Goal: Browse casually

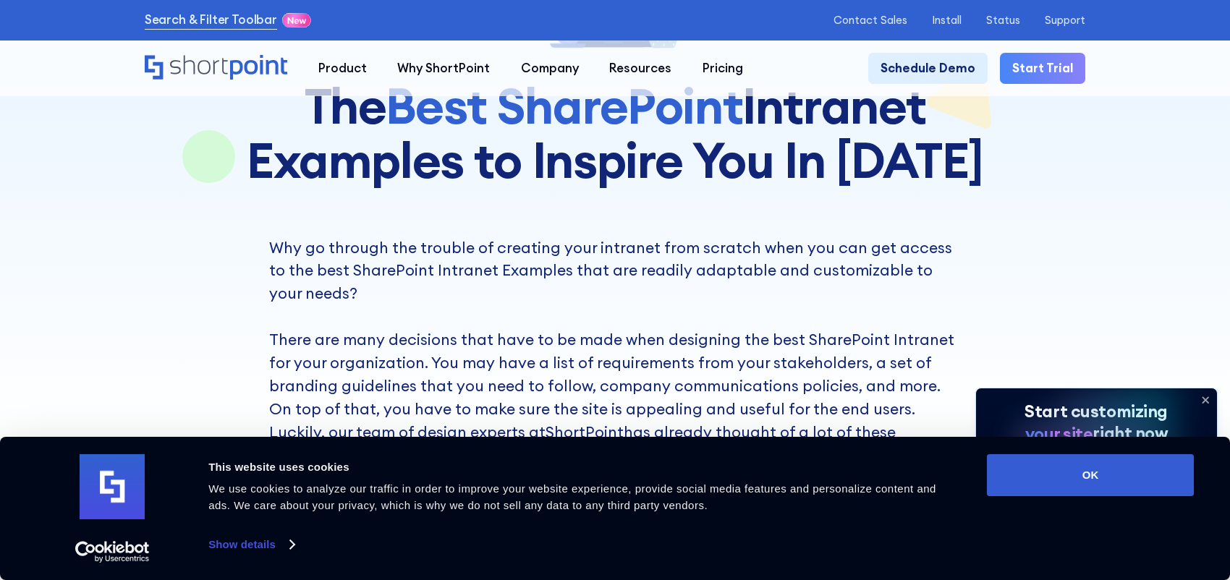
scroll to position [434, 0]
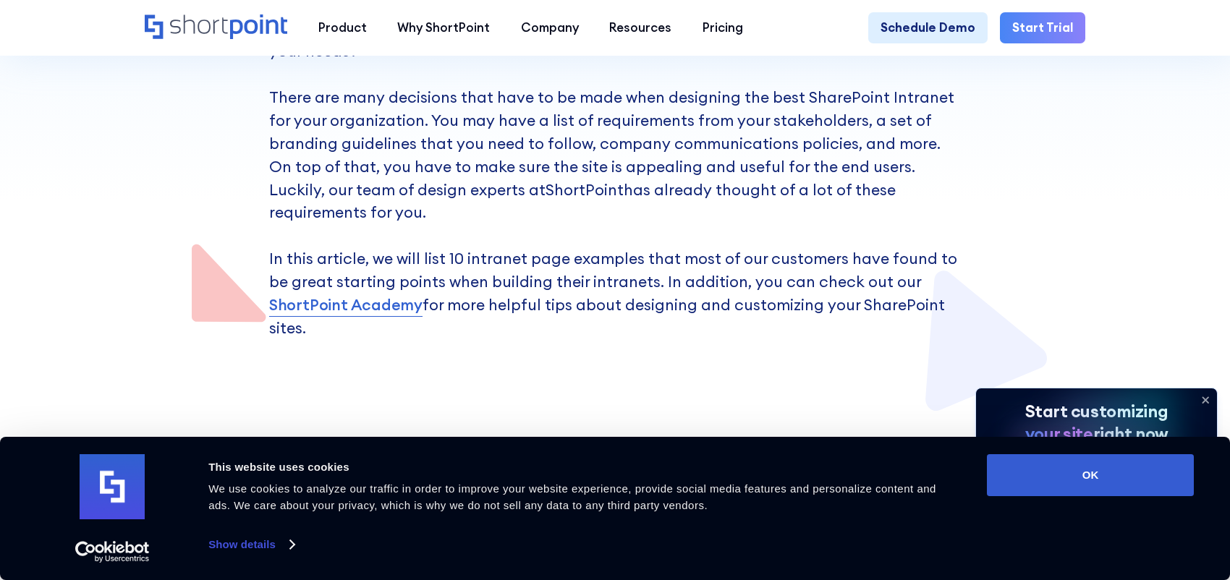
click at [1205, 395] on icon at bounding box center [1205, 400] width 23 height 23
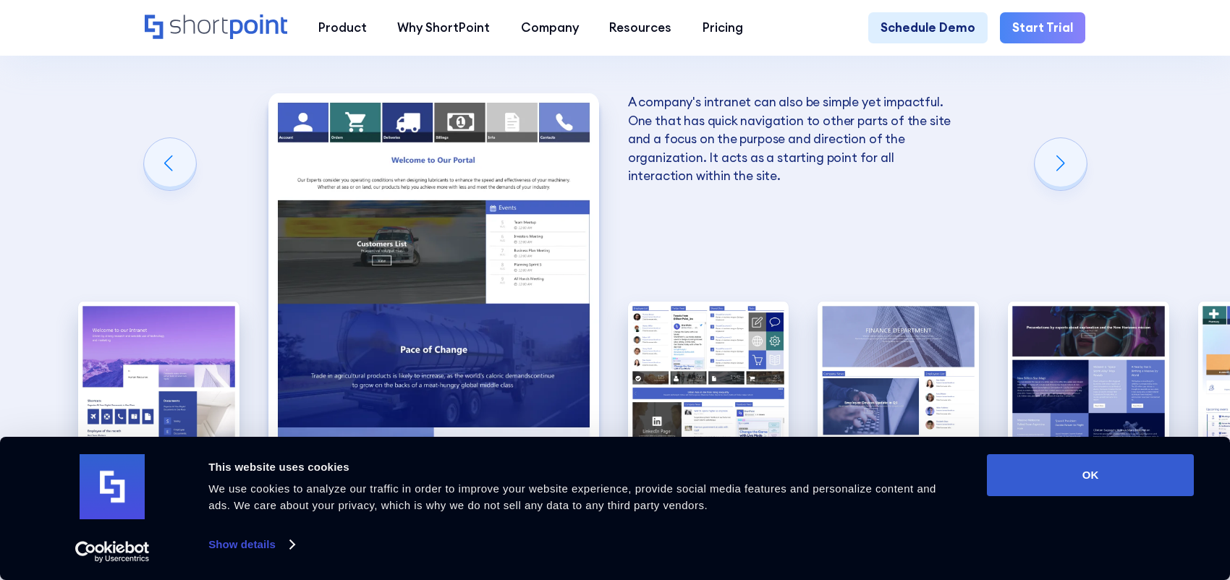
scroll to position [2243, 0]
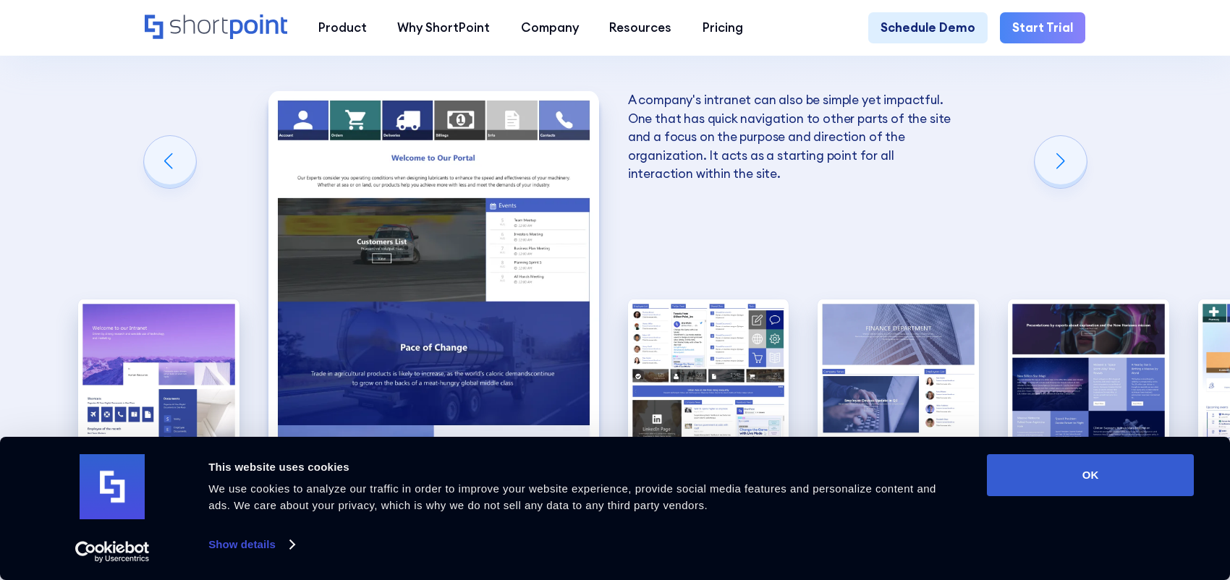
click at [1057, 141] on div "Next slide" at bounding box center [1061, 162] width 52 height 52
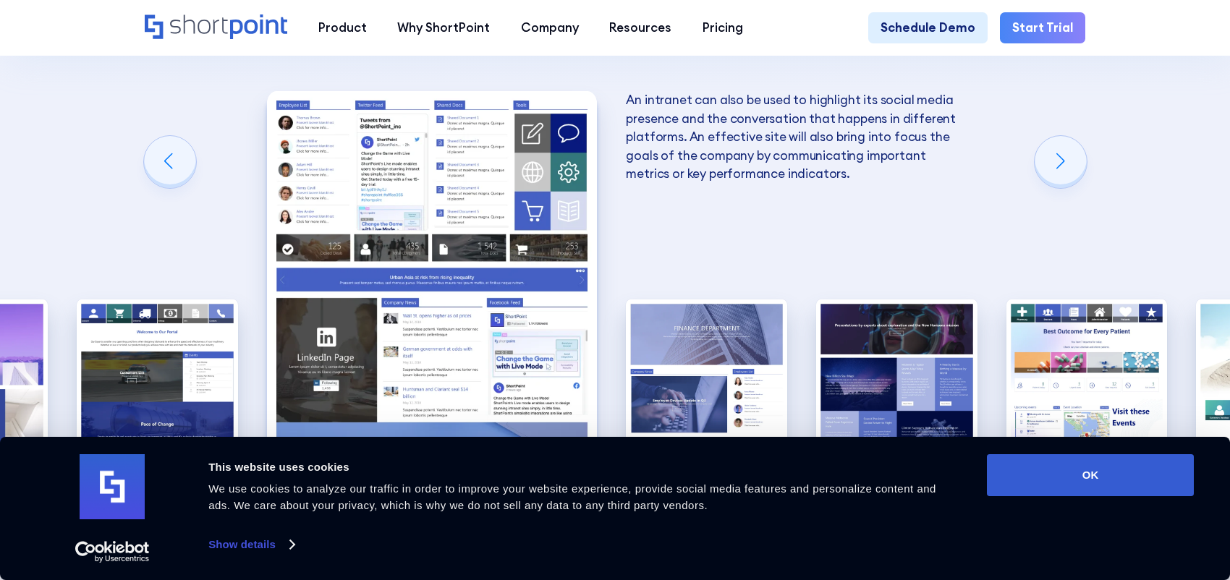
click at [1068, 141] on div "Next slide" at bounding box center [1061, 162] width 52 height 52
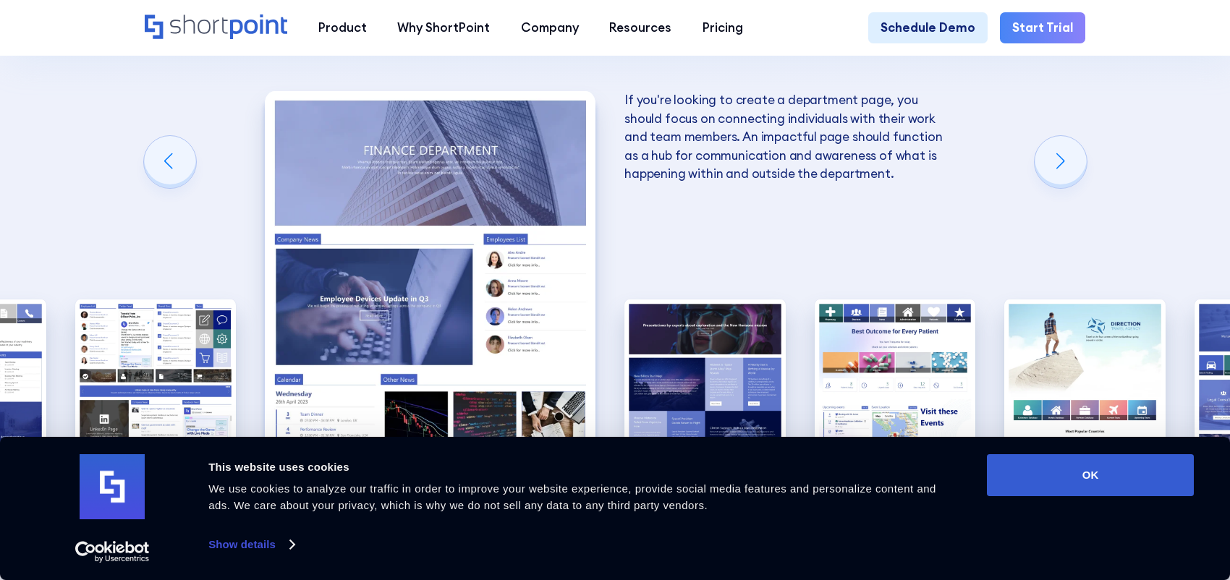
click at [1068, 141] on div "Next slide" at bounding box center [1061, 162] width 52 height 52
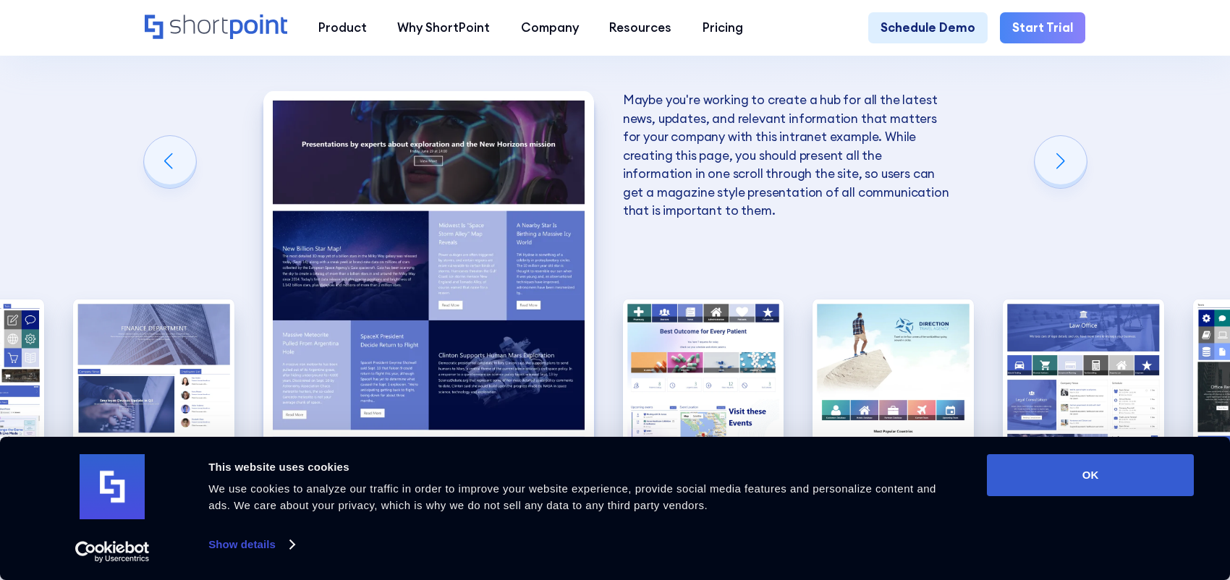
click at [1066, 141] on div "Next slide" at bounding box center [1061, 162] width 52 height 52
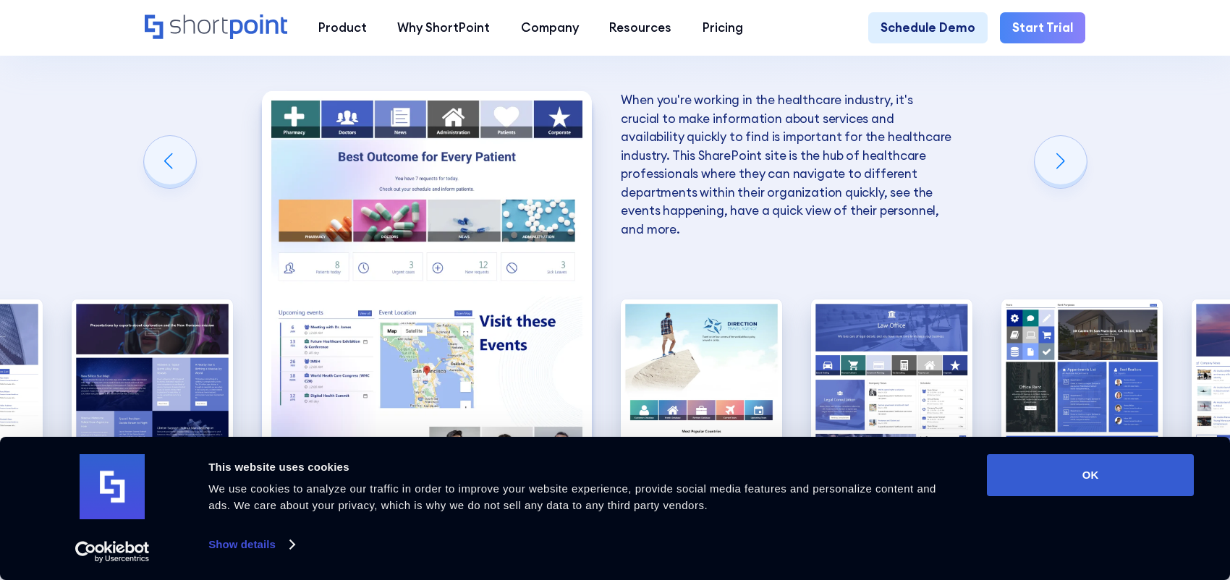
click at [1066, 141] on div "Next slide" at bounding box center [1061, 162] width 52 height 52
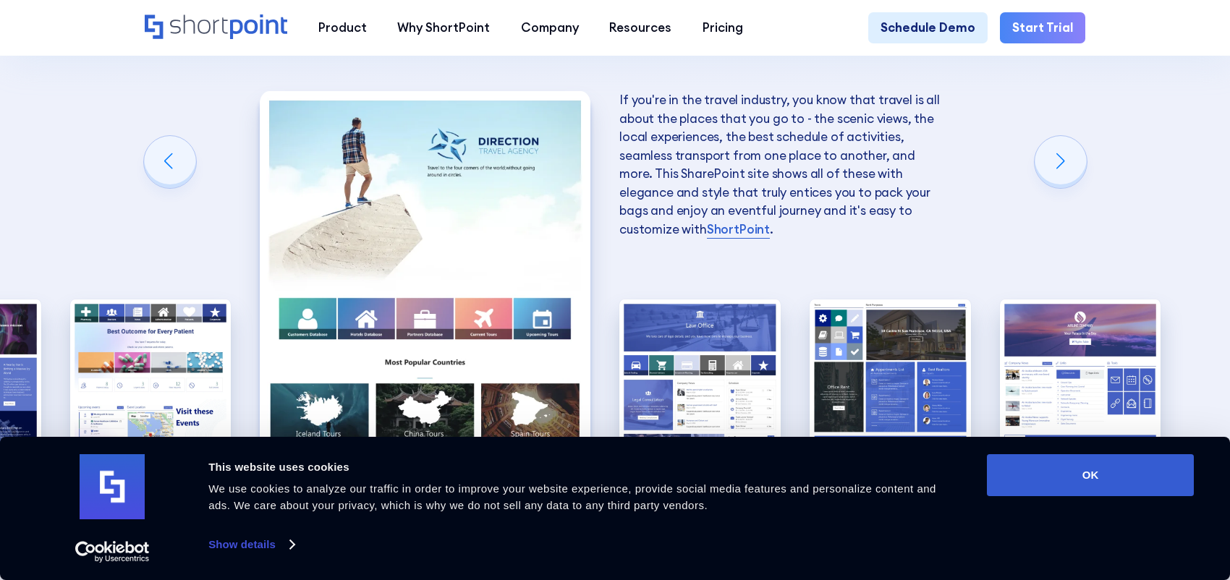
click at [1066, 141] on div "Next slide" at bounding box center [1061, 162] width 52 height 52
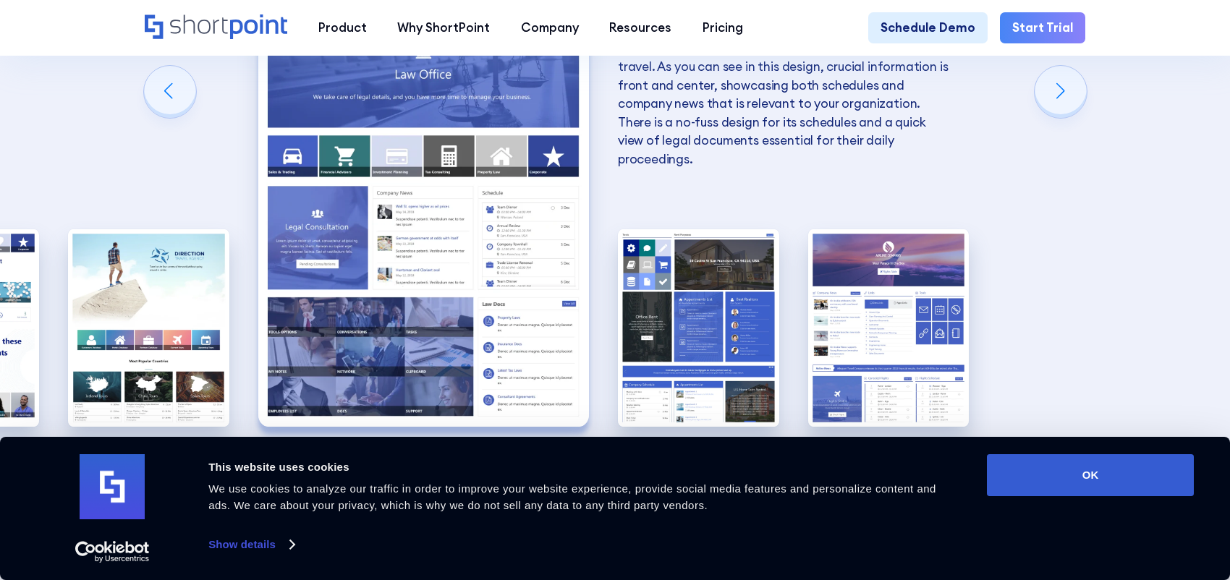
scroll to position [2315, 0]
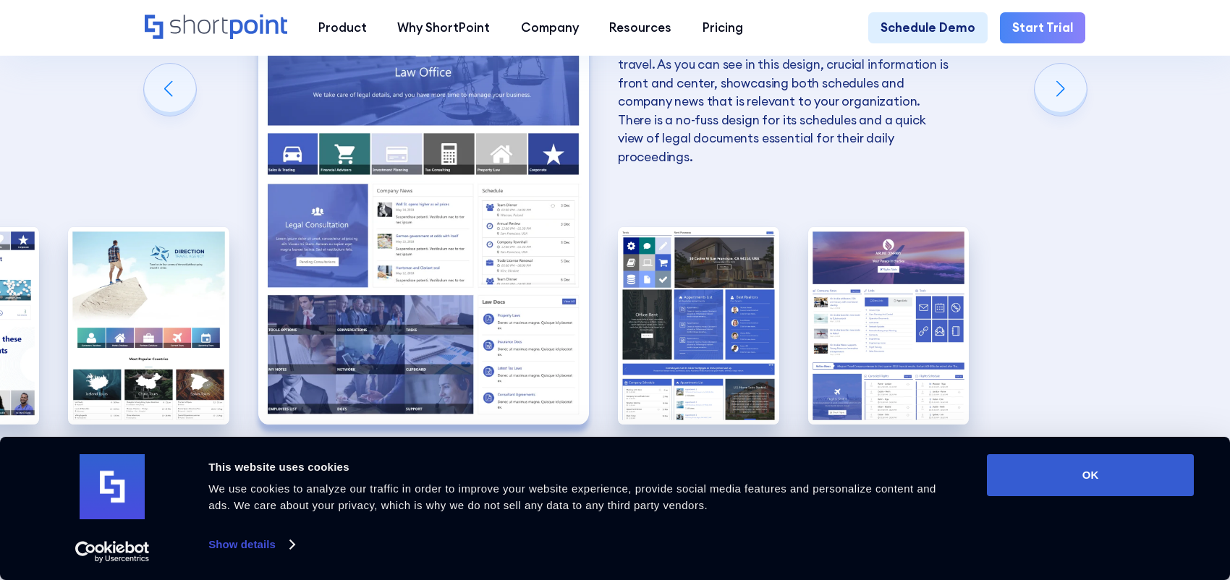
click at [1060, 68] on div "Next slide" at bounding box center [1061, 90] width 52 height 52
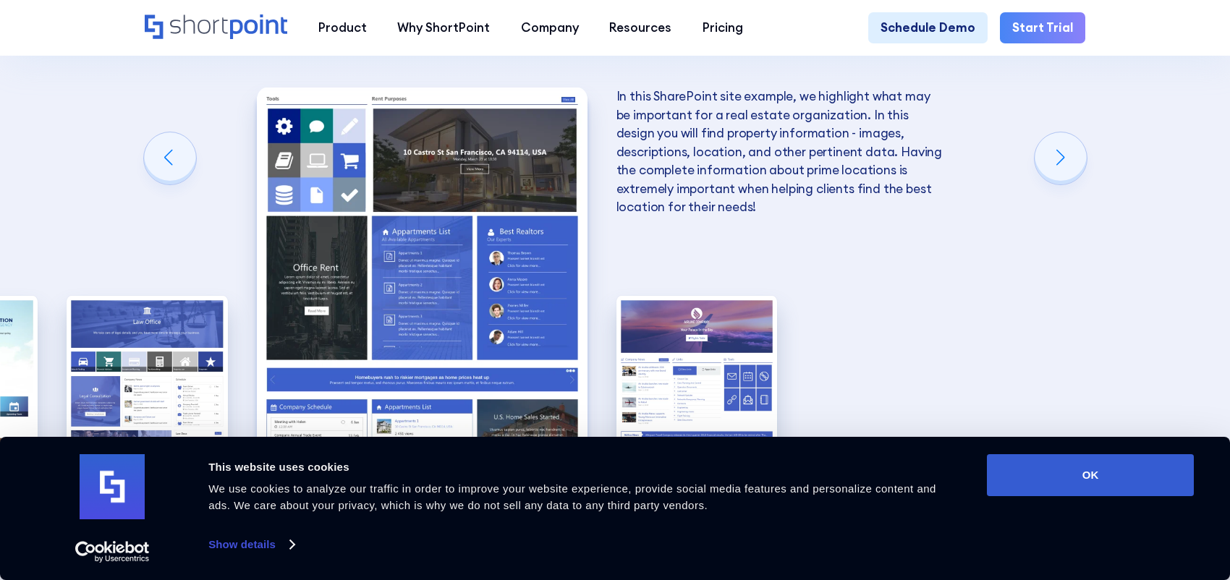
scroll to position [2243, 0]
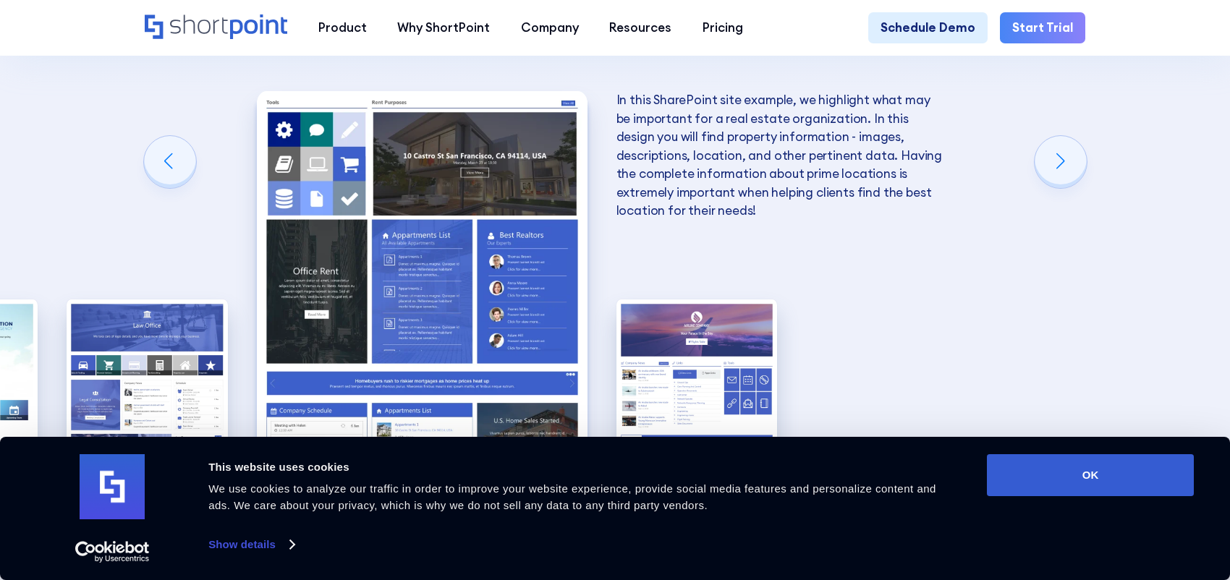
click at [1052, 136] on div "Next slide" at bounding box center [1061, 162] width 52 height 52
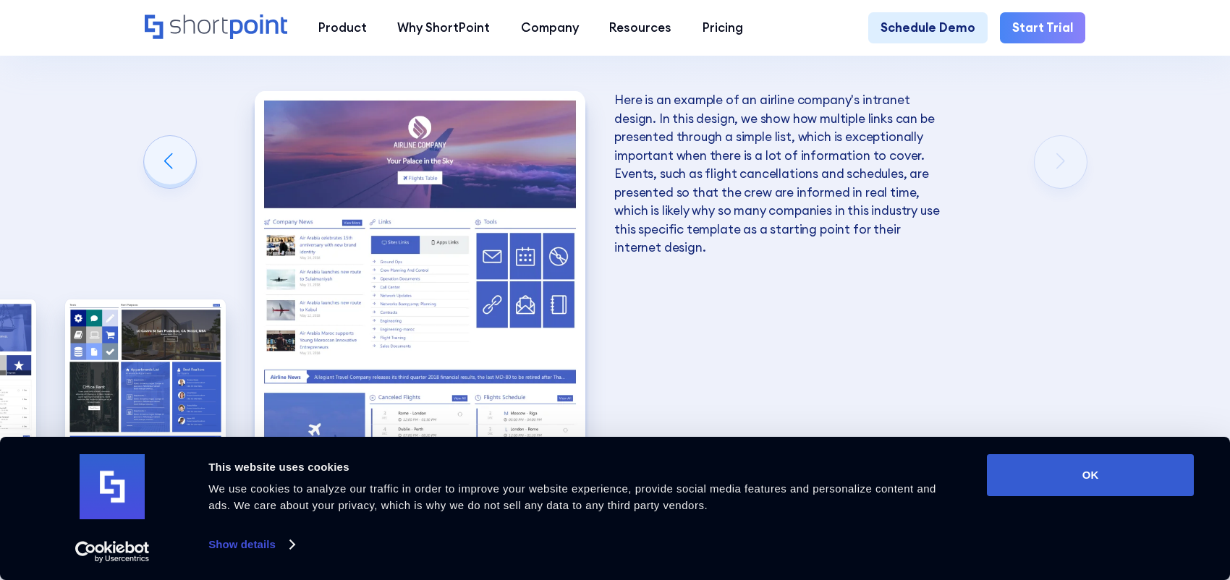
click at [168, 140] on div "Previous slide" at bounding box center [170, 162] width 52 height 52
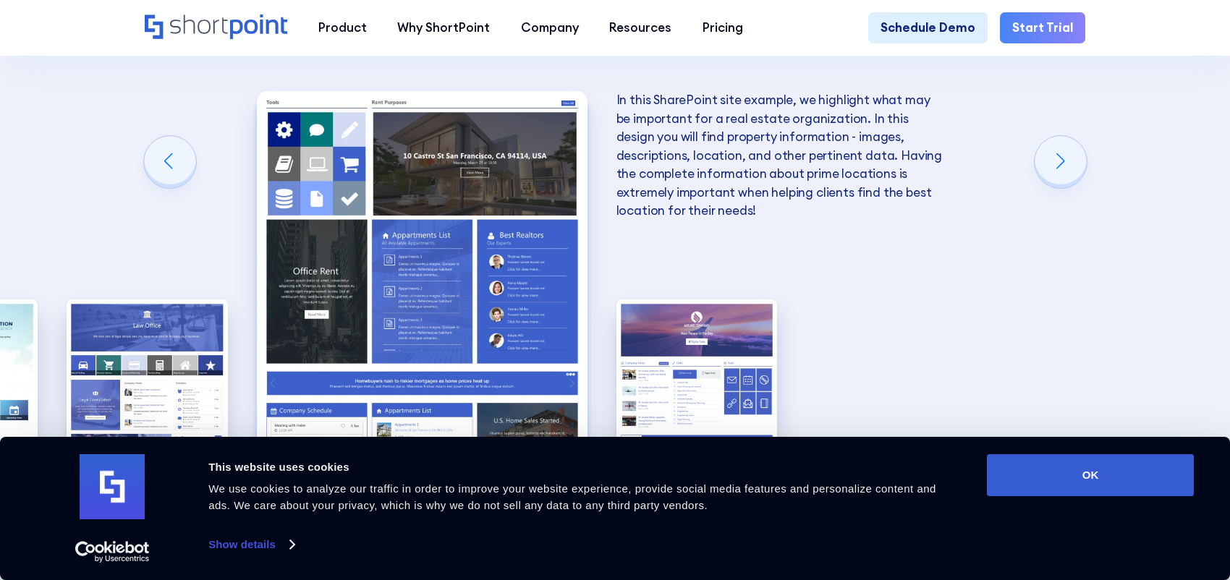
click at [168, 139] on div "Previous slide" at bounding box center [170, 162] width 52 height 52
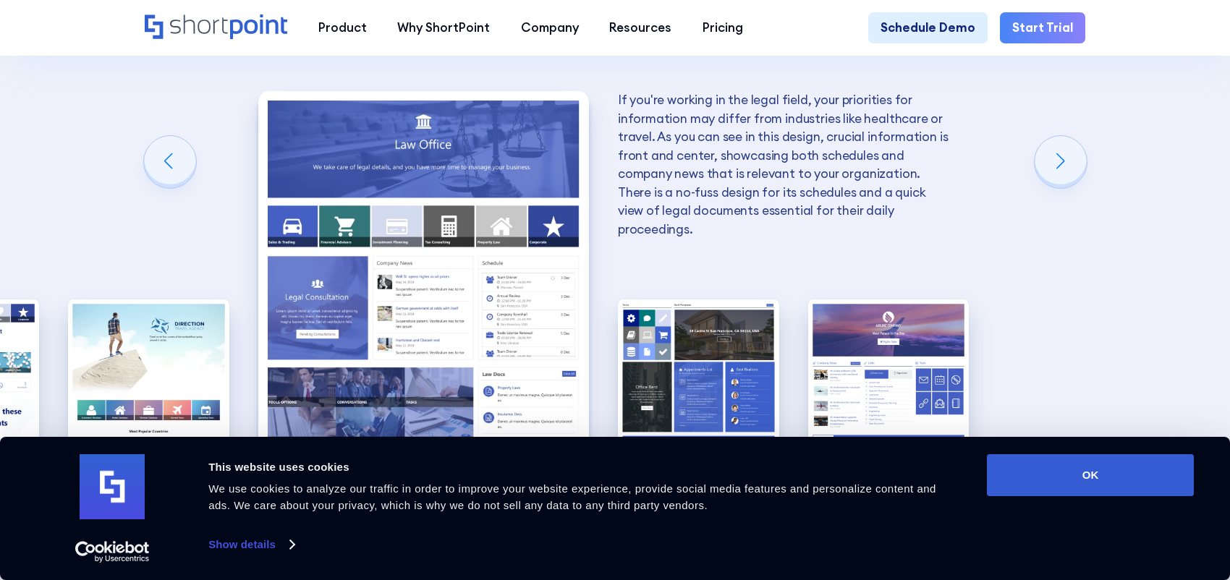
click at [168, 139] on div "Previous slide" at bounding box center [170, 162] width 52 height 52
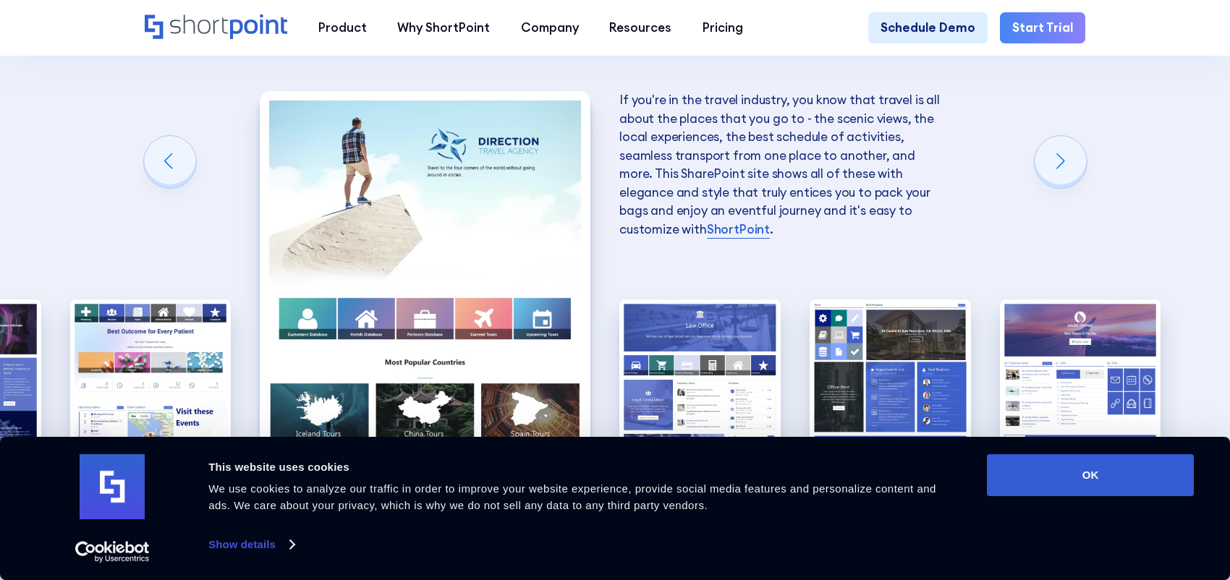
click at [168, 139] on div "Previous slide" at bounding box center [170, 162] width 52 height 52
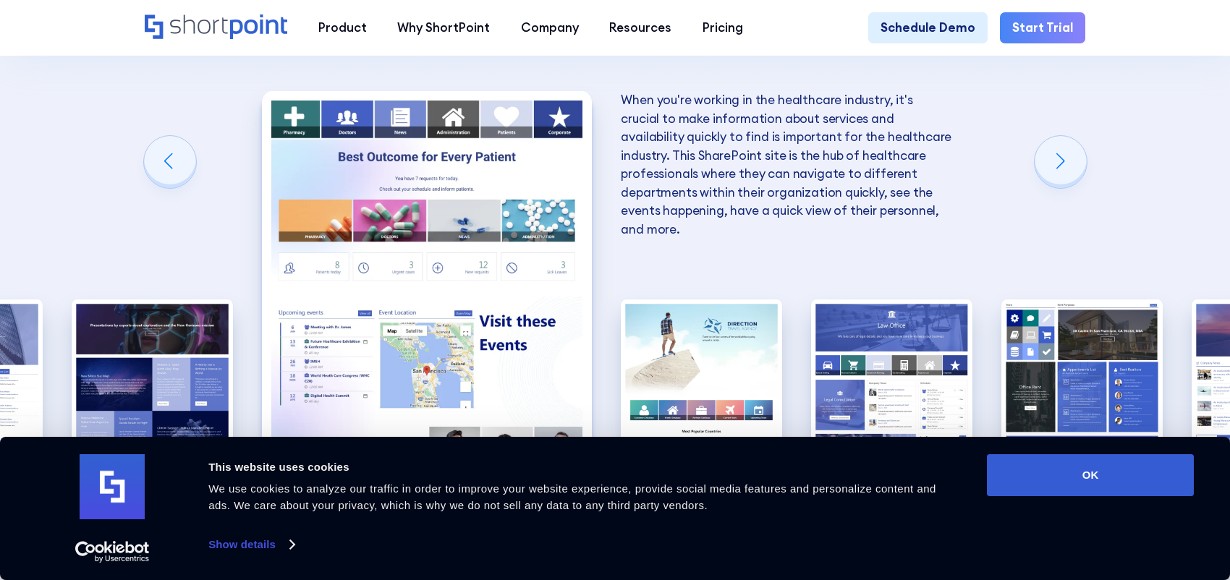
click at [168, 139] on div "Previous slide" at bounding box center [170, 162] width 52 height 52
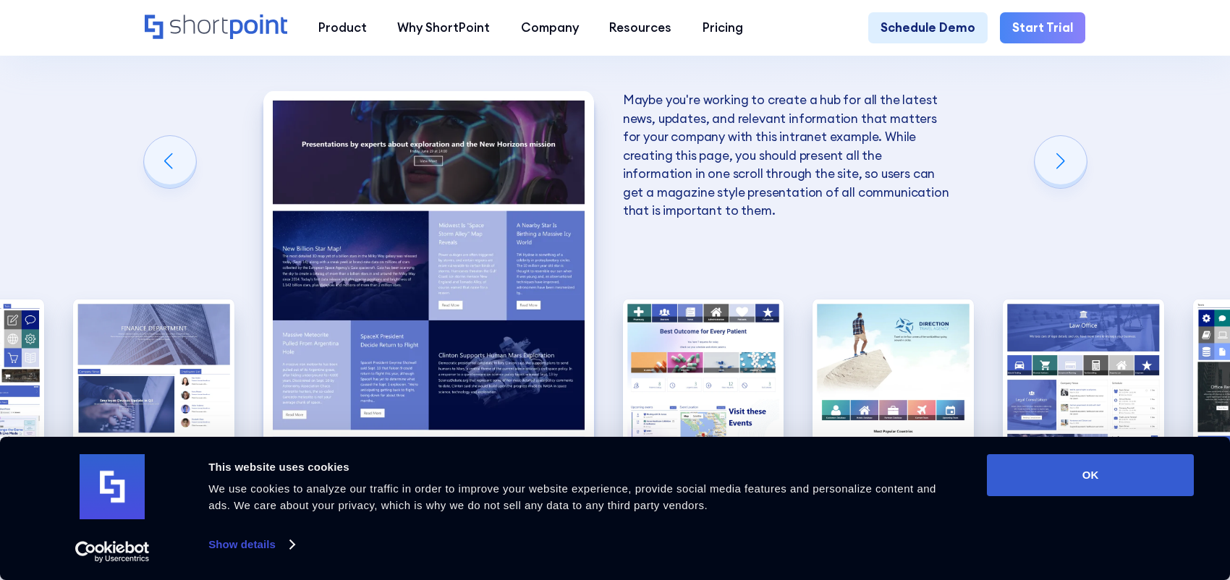
click at [168, 139] on div "Previous slide" at bounding box center [170, 162] width 52 height 52
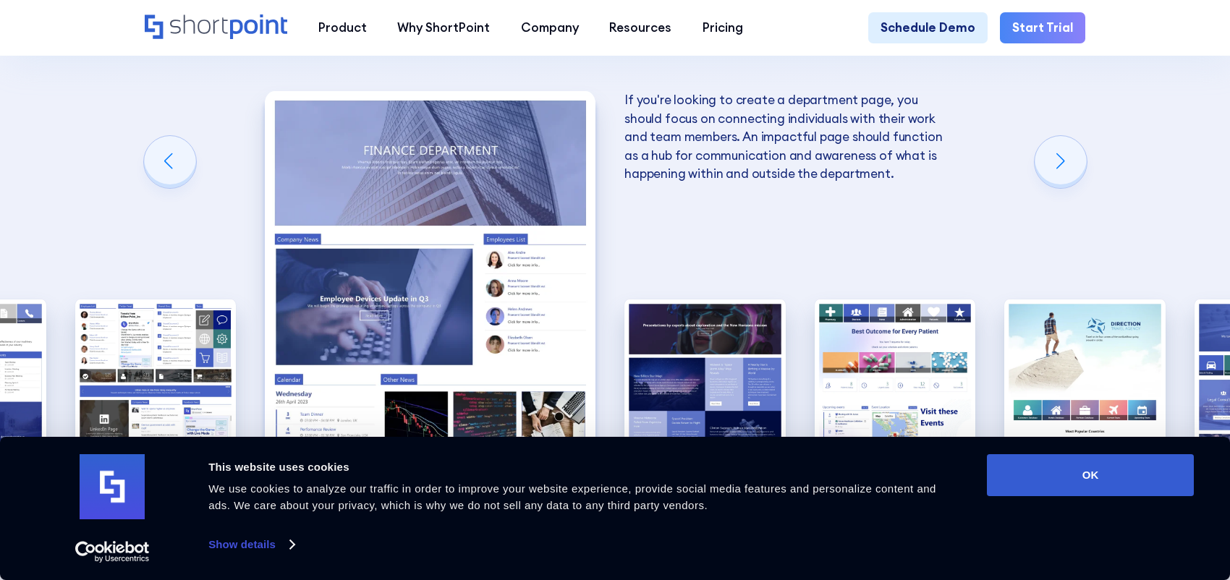
click at [168, 139] on div "Previous slide" at bounding box center [170, 162] width 52 height 52
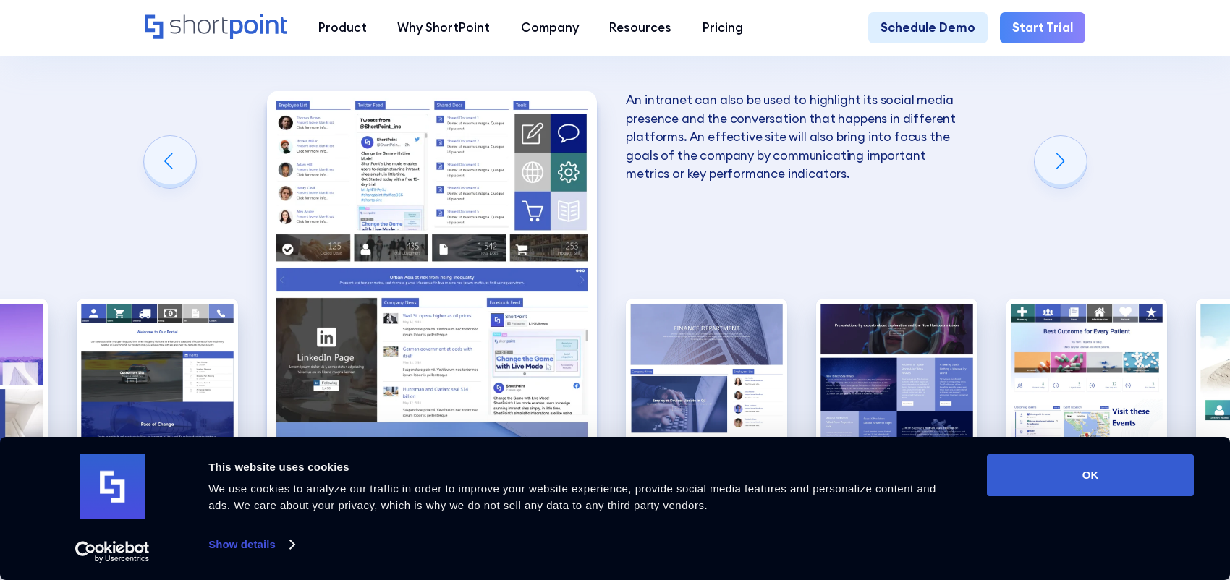
click at [168, 139] on div "Previous slide" at bounding box center [170, 162] width 52 height 52
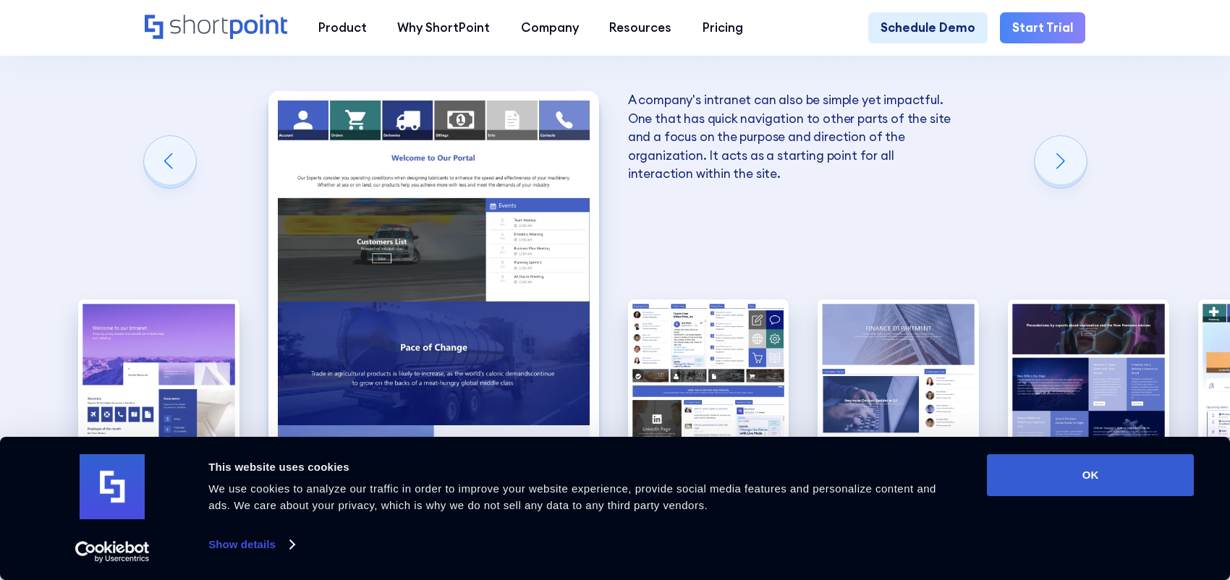
click at [168, 139] on div "Previous slide" at bounding box center [170, 162] width 52 height 52
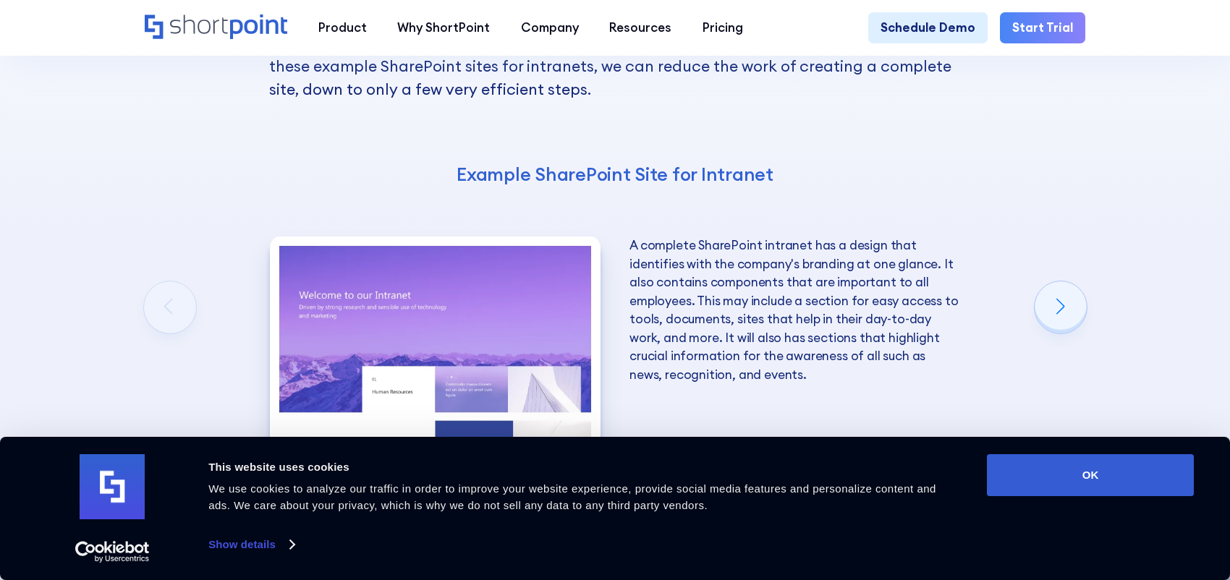
scroll to position [2259, 0]
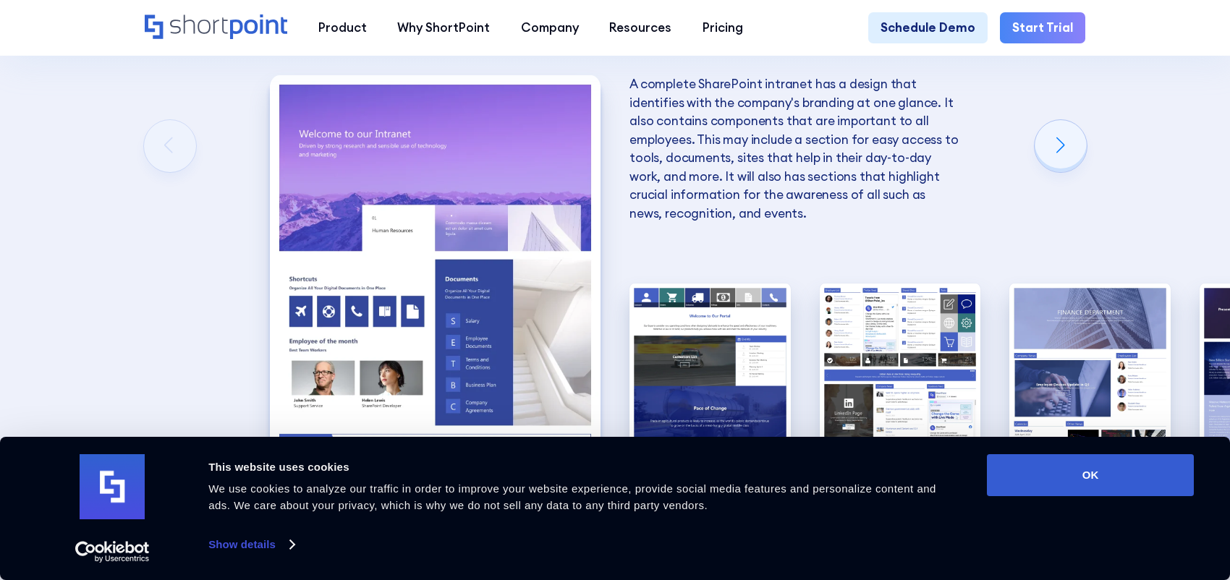
click at [1071, 124] on div "Next slide" at bounding box center [1061, 146] width 52 height 52
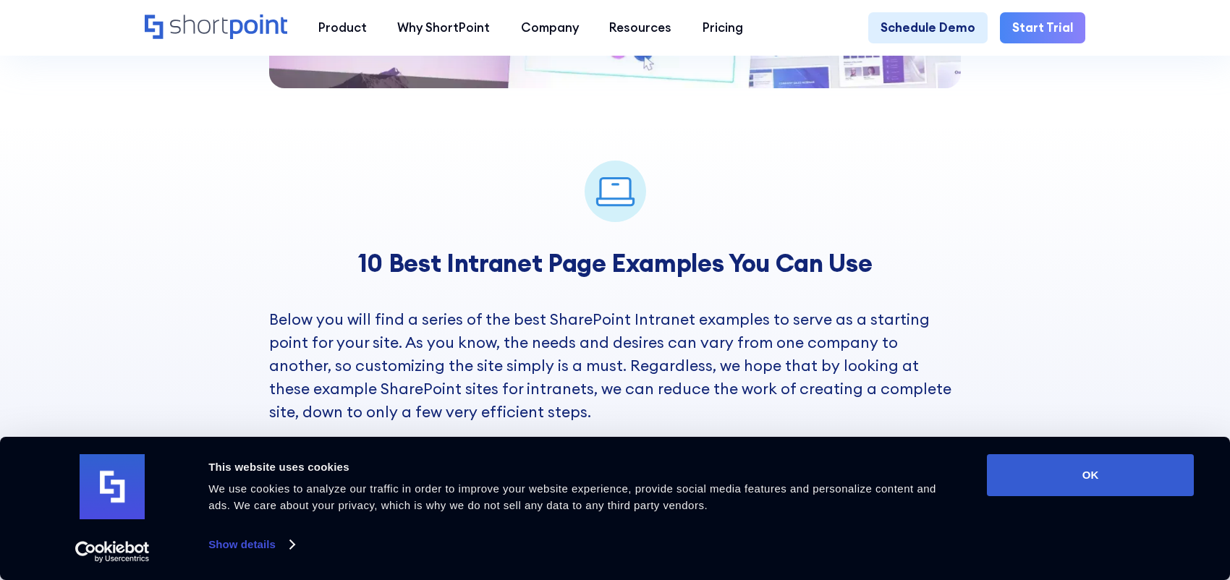
scroll to position [2136, 0]
